Goal: Task Accomplishment & Management: Manage account settings

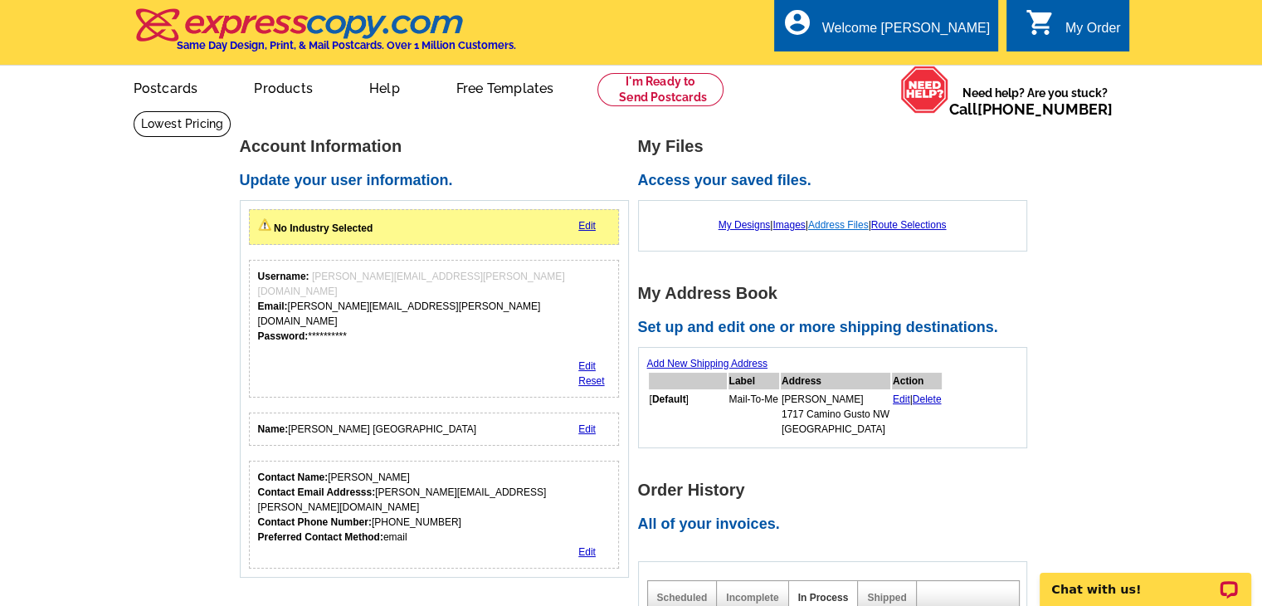
click at [836, 225] on link "Address Files" at bounding box center [838, 225] width 61 height 12
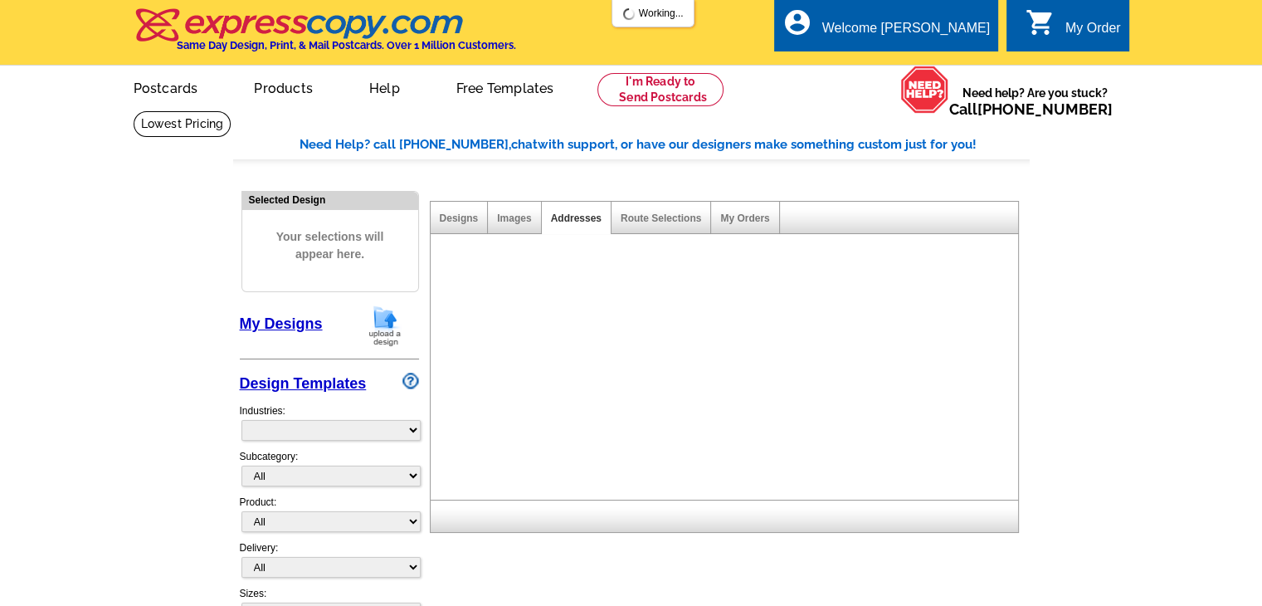
select select "785"
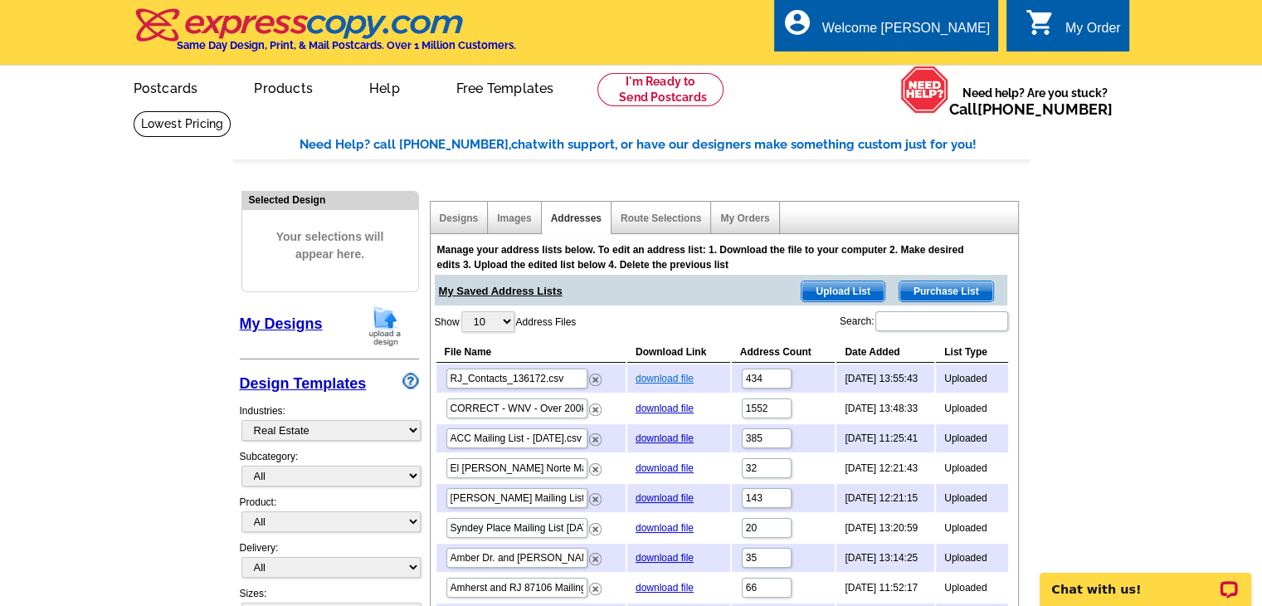
click at [657, 374] on link "download file" at bounding box center [664, 378] width 58 height 12
drag, startPoint x: 594, startPoint y: 378, endPoint x: 713, endPoint y: 84, distance: 317.8
click at [594, 378] on img at bounding box center [595, 379] width 12 height 12
click at [843, 289] on span "Upload List" at bounding box center [842, 291] width 82 height 20
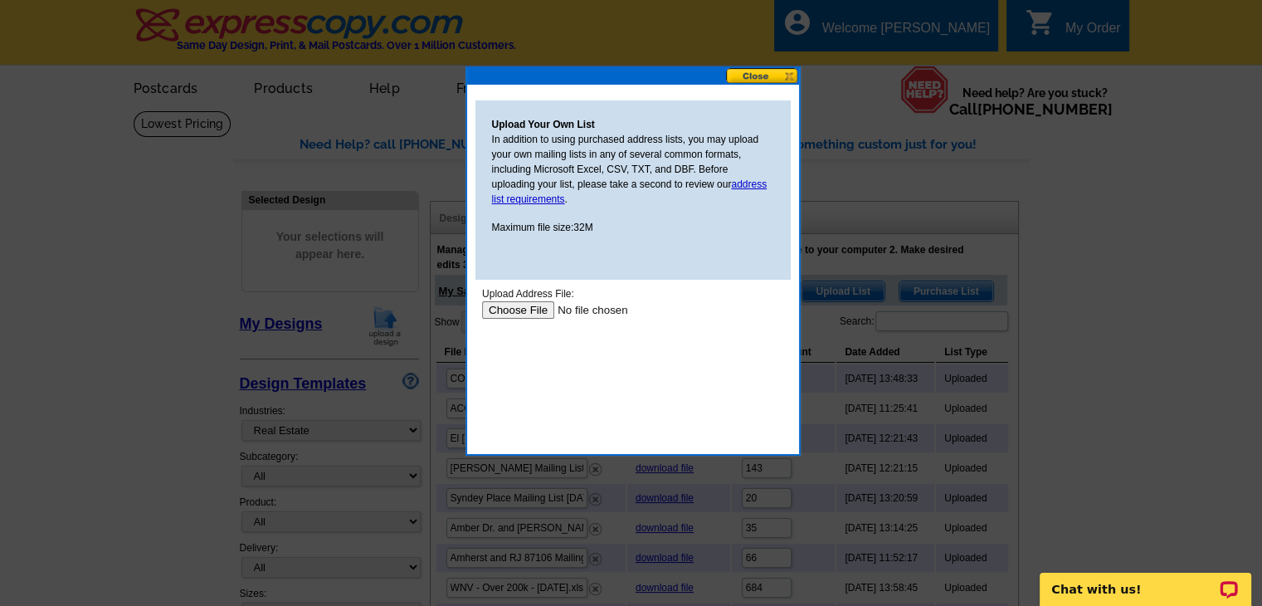
click at [506, 309] on input "file" at bounding box center [586, 309] width 210 height 17
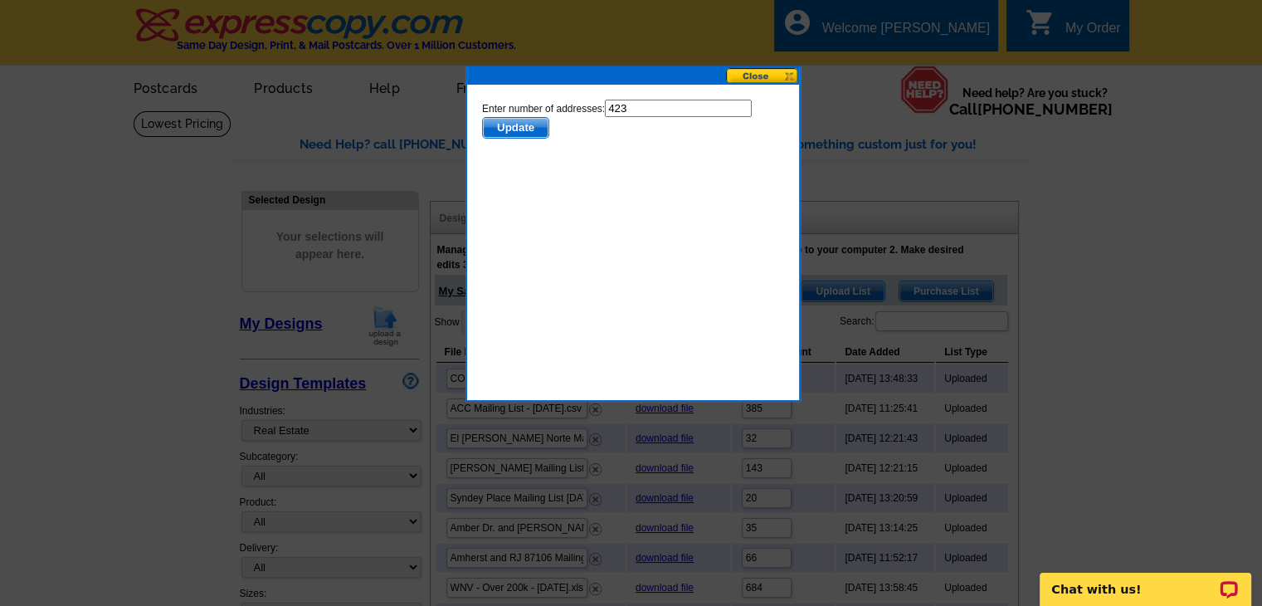
click at [509, 126] on span "Update" at bounding box center [515, 128] width 66 height 20
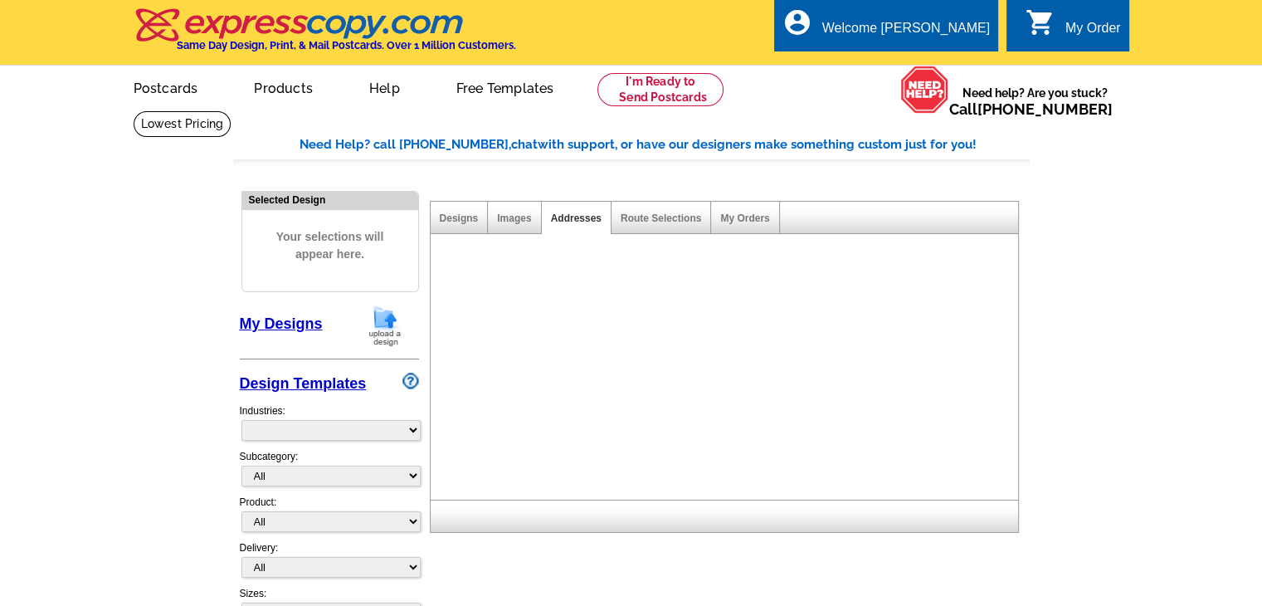
select select "785"
